Goal: Information Seeking & Learning: Compare options

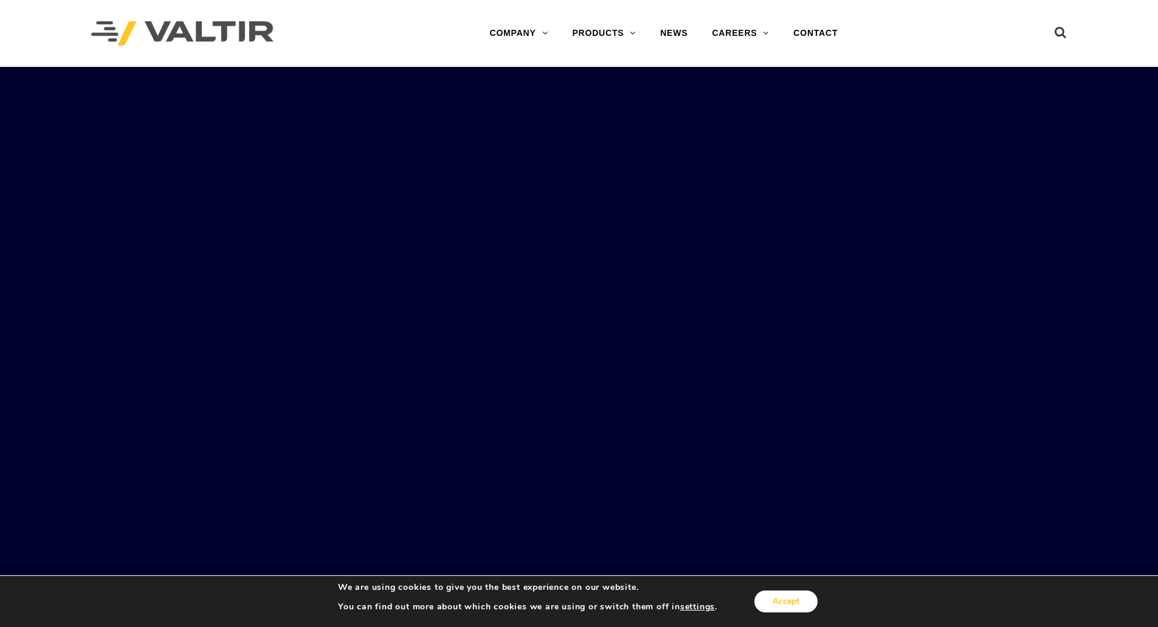
click at [776, 602] on button "Accept" at bounding box center [785, 601] width 63 height 22
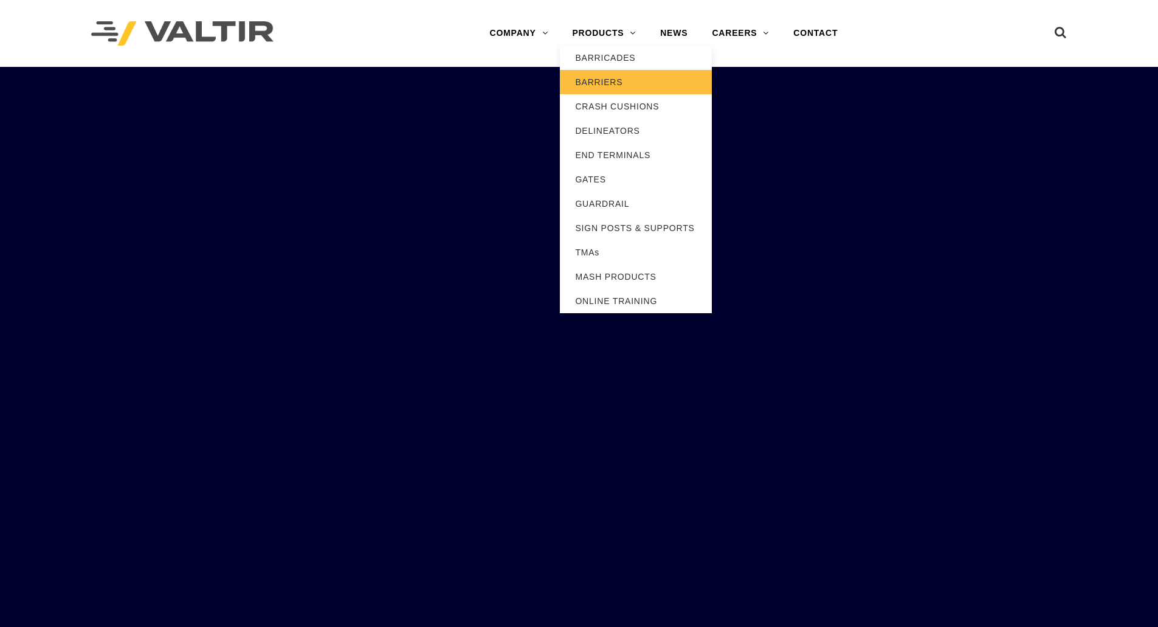
click at [602, 81] on link "BARRIERS" at bounding box center [636, 82] width 152 height 24
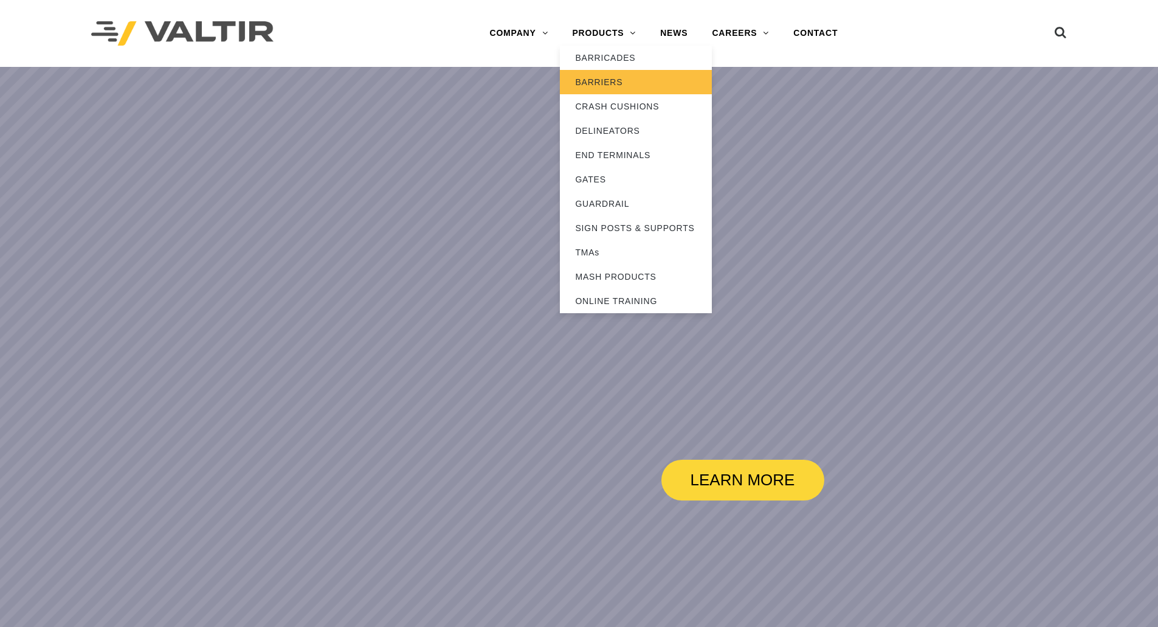
click at [624, 83] on link "BARRIERS" at bounding box center [636, 82] width 152 height 24
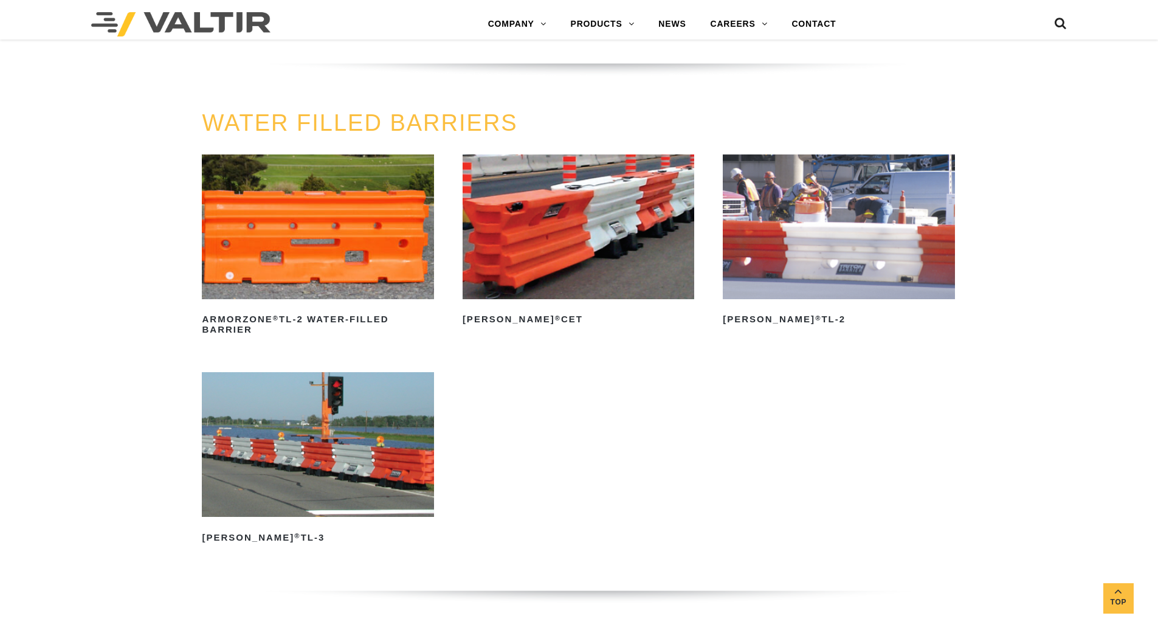
scroll to position [1816, 0]
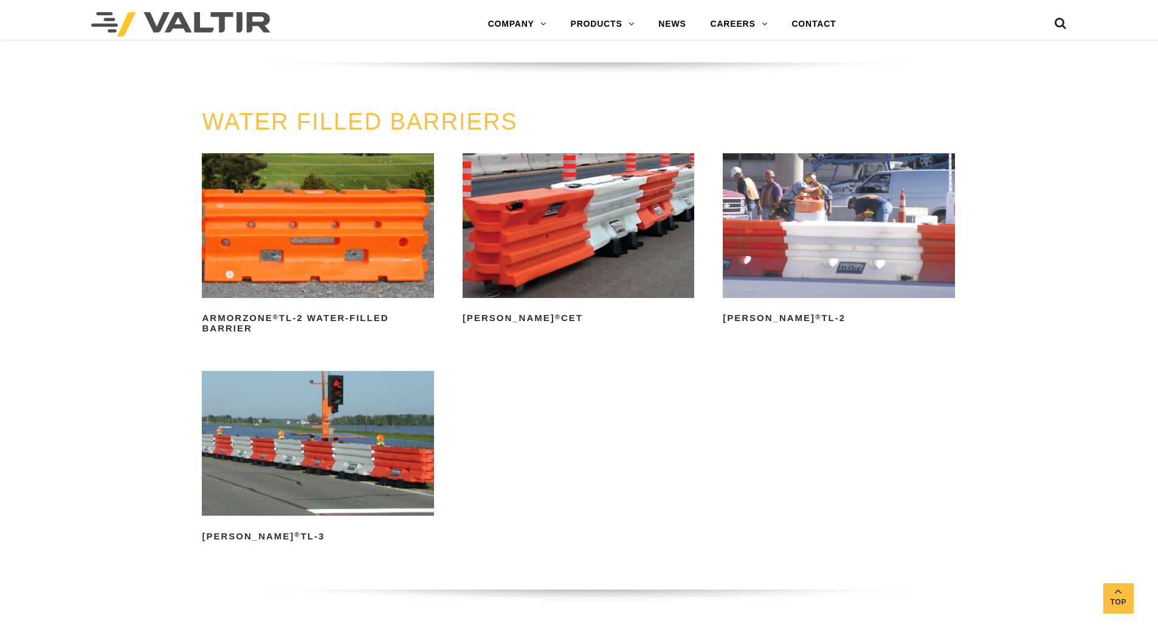
click at [864, 247] on img at bounding box center [839, 225] width 232 height 145
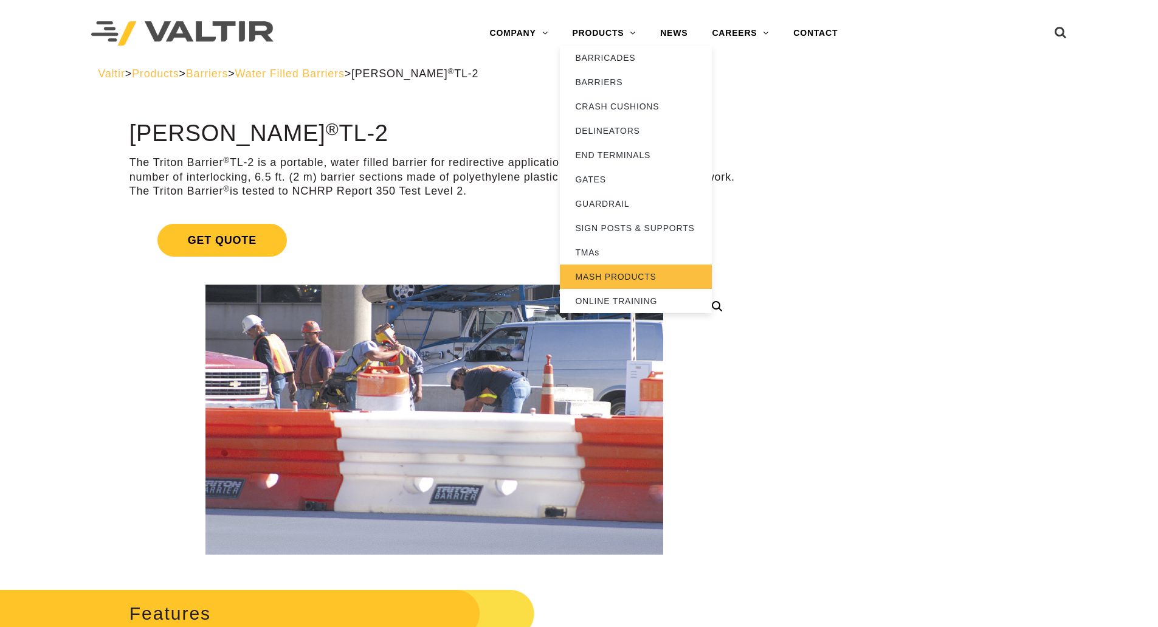
click at [606, 272] on link "MASH PRODUCTS" at bounding box center [636, 276] width 152 height 24
click at [625, 270] on link "MASH PRODUCTS" at bounding box center [636, 276] width 152 height 24
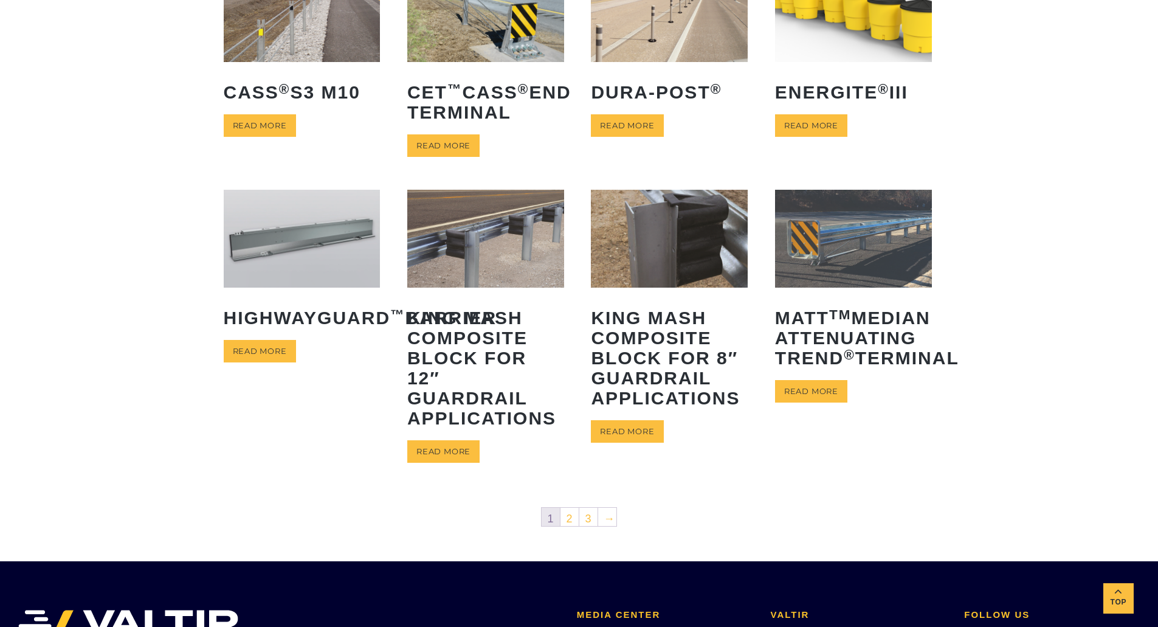
scroll to position [438, 0]
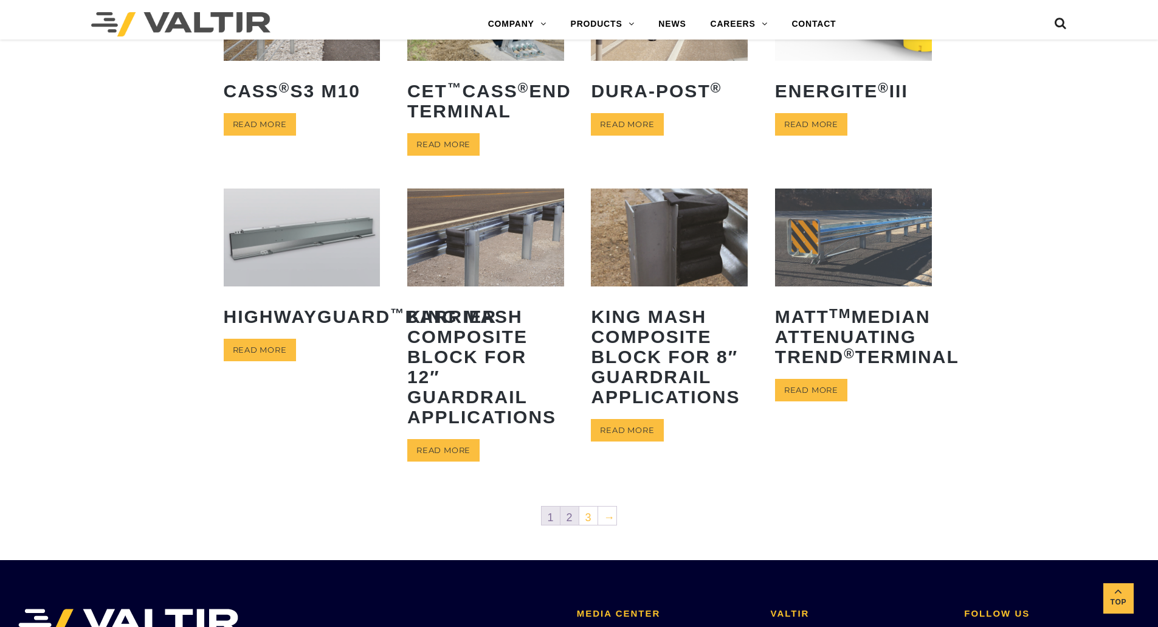
click at [570, 517] on link "2" at bounding box center [569, 515] width 18 height 18
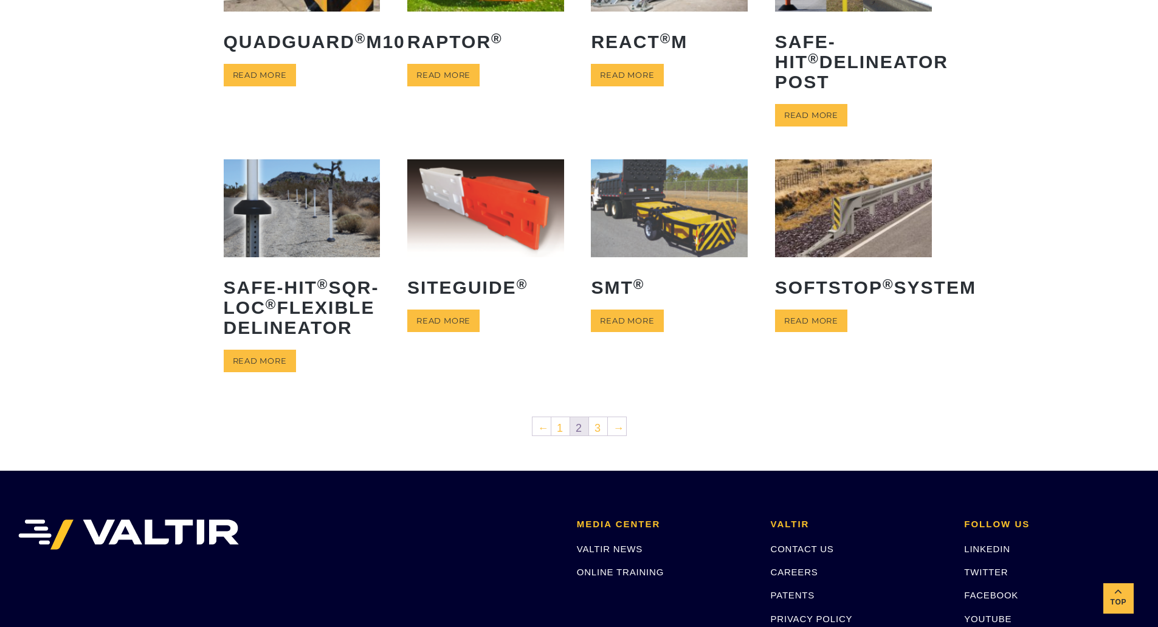
scroll to position [450, 0]
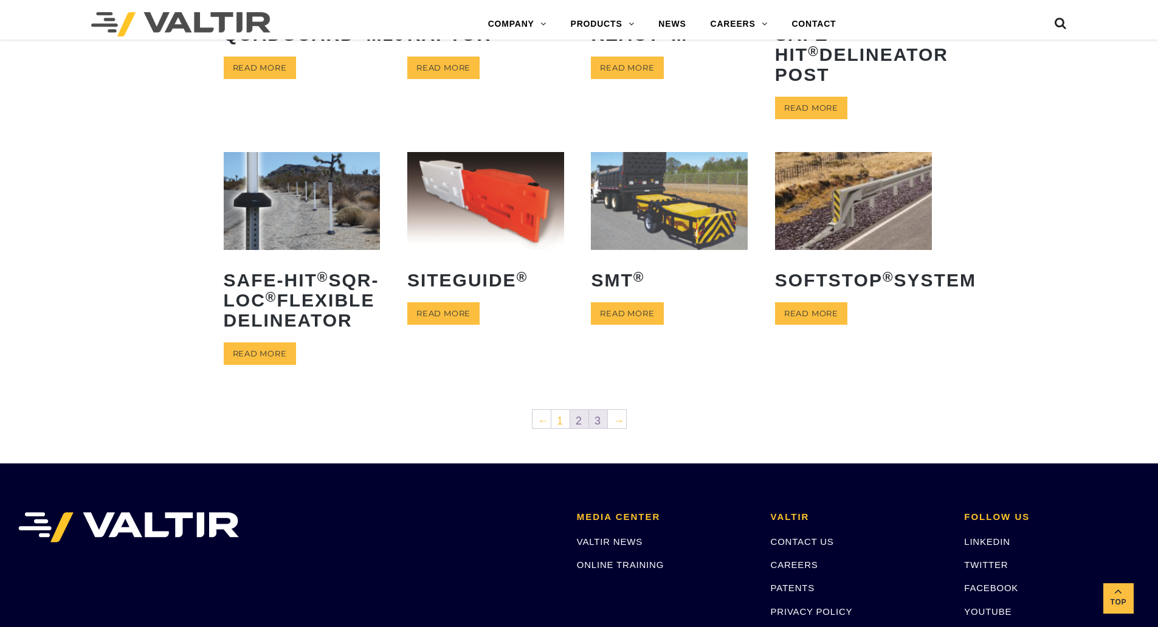
click at [594, 428] on link "3" at bounding box center [598, 419] width 18 height 18
